Goal: Task Accomplishment & Management: Manage account settings

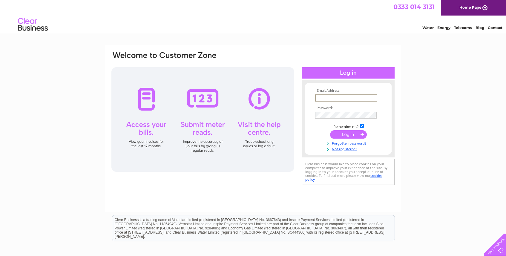
type input "Accounts@cherryblossomcare.co.uk"
click at [348, 134] on input "submit" at bounding box center [348, 134] width 37 height 8
click at [343, 133] on input "submit" at bounding box center [348, 134] width 37 height 8
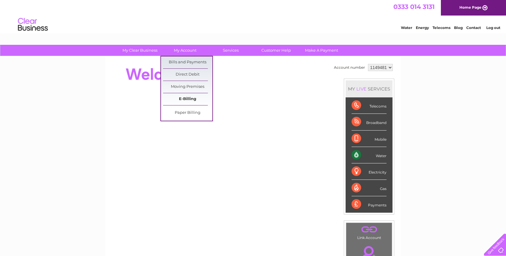
click at [188, 98] on link "E-Billing" at bounding box center [187, 99] width 49 height 12
click at [187, 60] on link "Bills and Payments" at bounding box center [187, 62] width 49 height 12
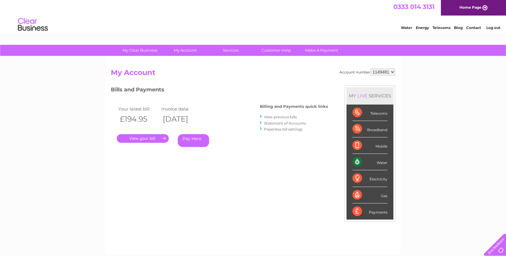
click at [160, 137] on link "." at bounding box center [143, 138] width 52 height 9
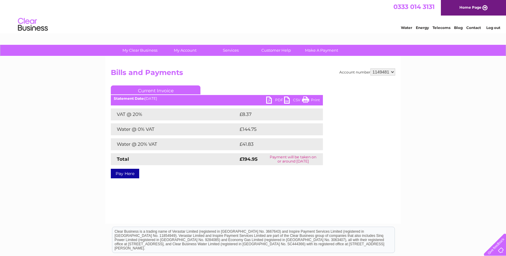
click at [143, 88] on link "Current Invoice" at bounding box center [156, 89] width 90 height 9
click at [140, 98] on b "Statement Date:" at bounding box center [129, 98] width 31 height 4
click at [158, 99] on div "Statement Date: 02/10/2025" at bounding box center [217, 98] width 212 height 4
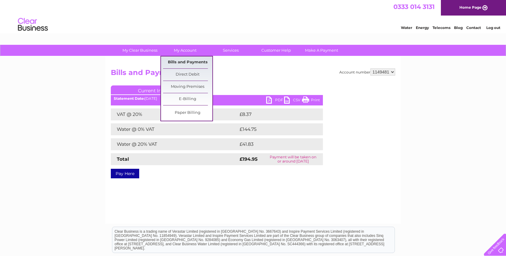
click at [188, 59] on link "Bills and Payments" at bounding box center [187, 62] width 49 height 12
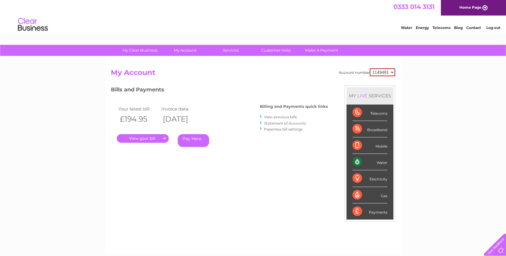
click at [287, 116] on link "View previous bills" at bounding box center [280, 117] width 33 height 4
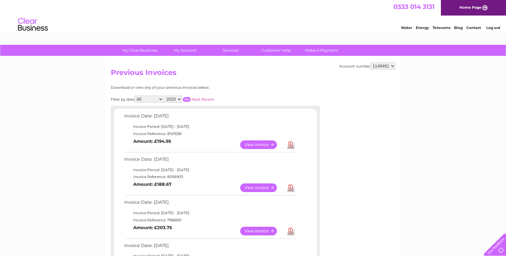
scroll to position [0, 0]
click at [260, 184] on link "View" at bounding box center [262, 187] width 44 height 9
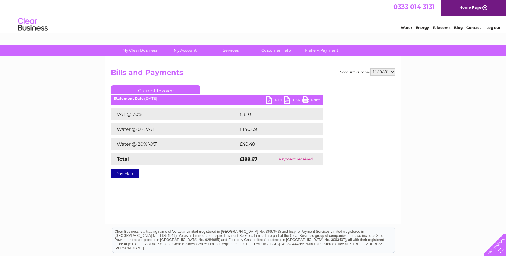
click at [273, 98] on link "PDF" at bounding box center [275, 100] width 18 height 9
click at [465, 9] on link "Home Page" at bounding box center [473, 8] width 65 height 16
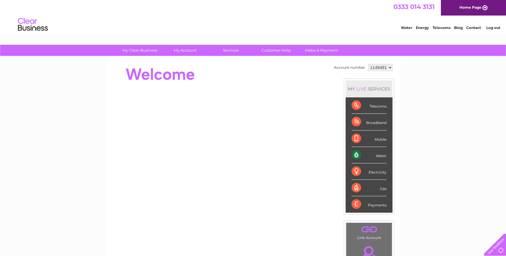
click at [370, 124] on div "Broadband" at bounding box center [368, 122] width 35 height 16
click at [354, 122] on div "Broadband" at bounding box center [368, 122] width 35 height 16
click at [375, 124] on div "Broadband" at bounding box center [368, 122] width 35 height 16
click at [358, 122] on div "Broadband" at bounding box center [368, 122] width 35 height 16
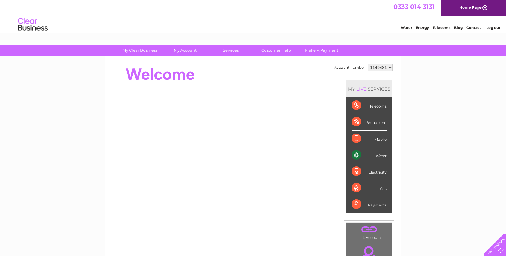
click at [493, 26] on link "Log out" at bounding box center [493, 27] width 14 height 4
